Goal: Find contact information: Find contact information

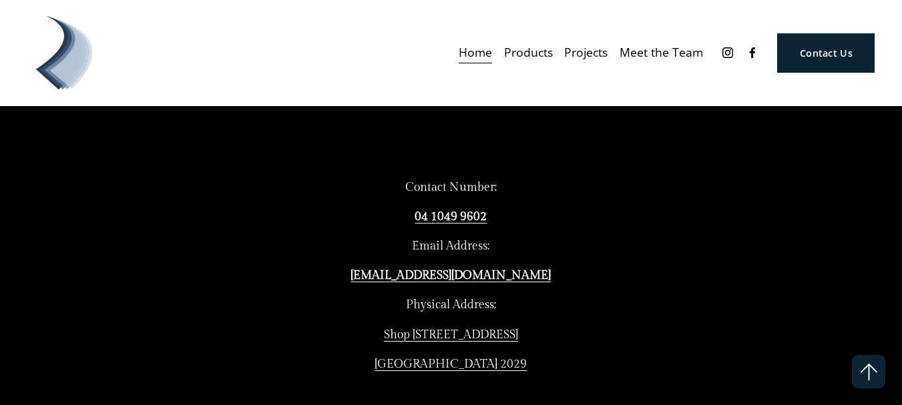
scroll to position [3130, 0]
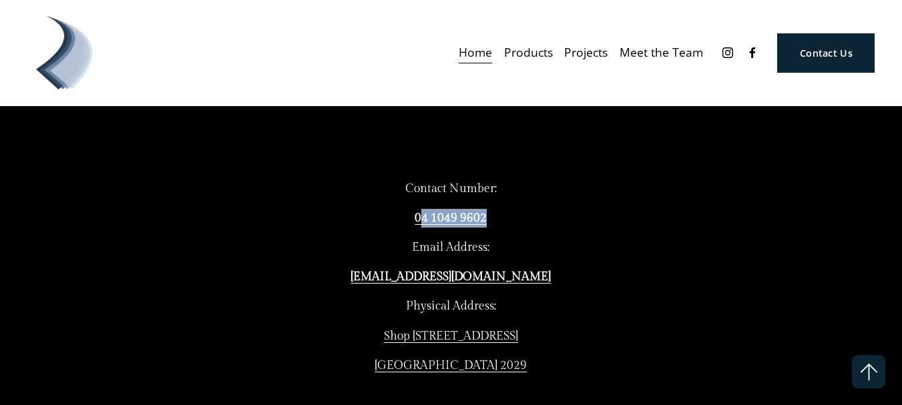
drag, startPoint x: 506, startPoint y: 228, endPoint x: 420, endPoint y: 228, distance: 85.4
click at [420, 228] on p "04 1049 9602" at bounding box center [451, 218] width 268 height 19
copy strong "4 1049 9602"
